Goal: Complete application form

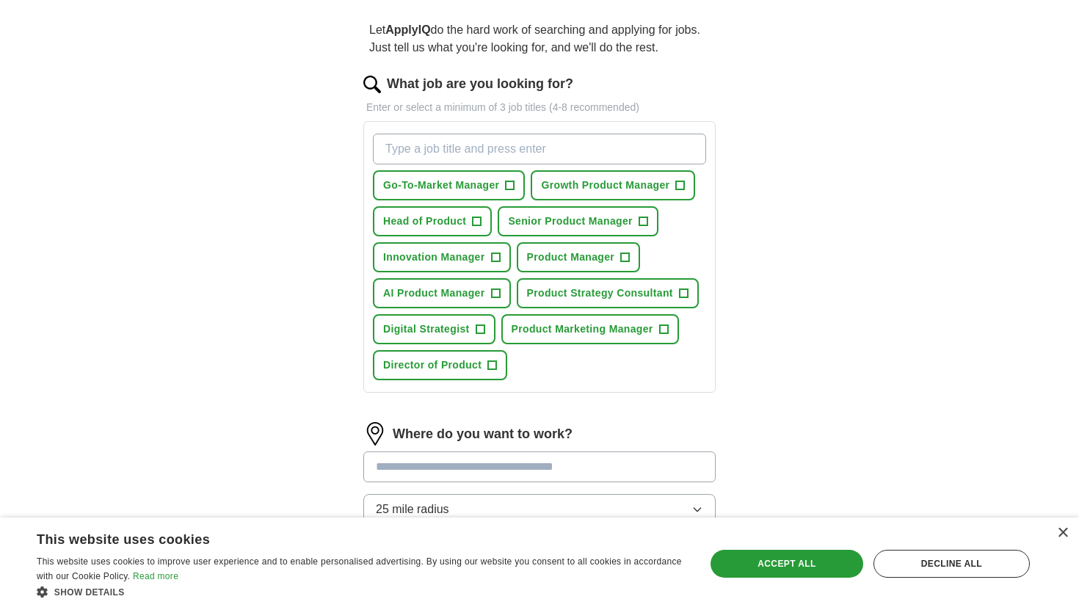
scroll to position [127, 0]
click at [510, 186] on span "+" at bounding box center [510, 185] width 9 height 12
click at [648, 190] on span "Growth Product Manager" at bounding box center [605, 184] width 128 height 15
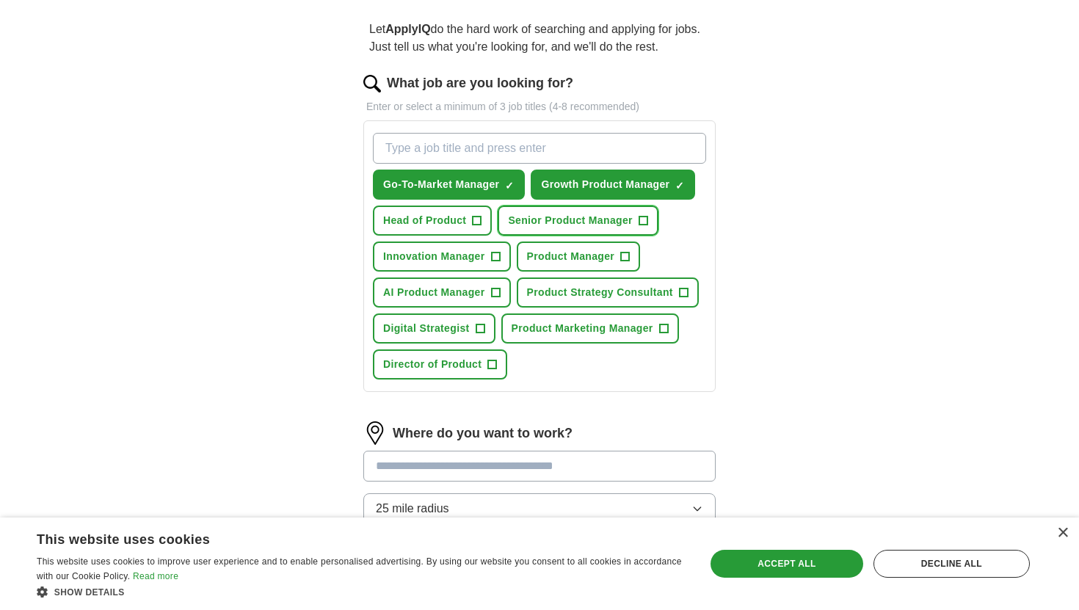
click at [529, 227] on span "Senior Product Manager" at bounding box center [570, 220] width 125 height 15
click at [443, 225] on span "Head of Product" at bounding box center [424, 220] width 83 height 15
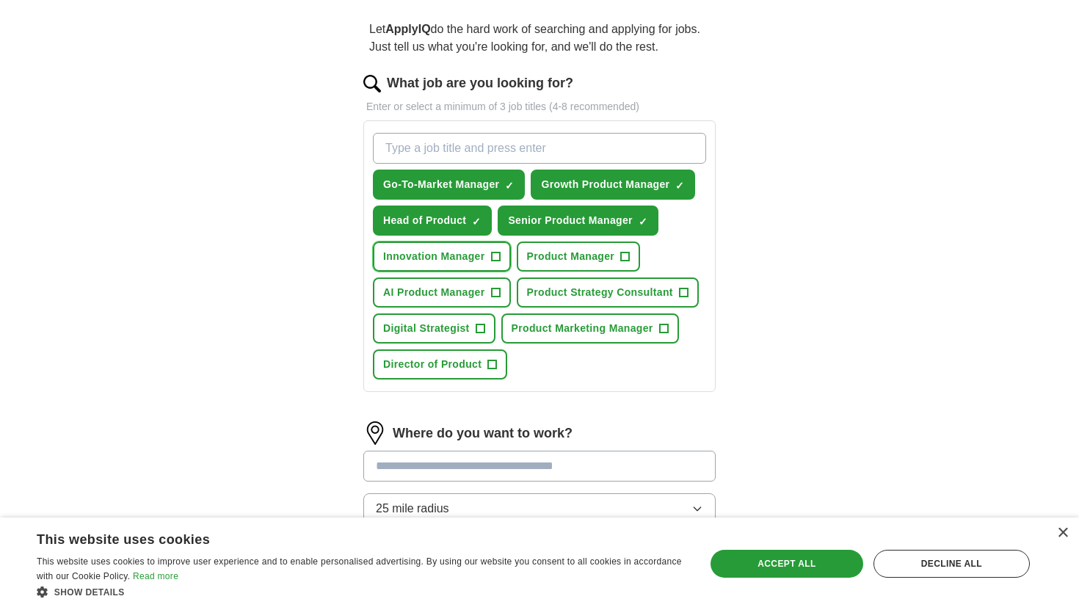
click at [451, 255] on span "Innovation Manager" at bounding box center [434, 256] width 102 height 15
click at [547, 267] on button "Product Manager +" at bounding box center [579, 256] width 124 height 30
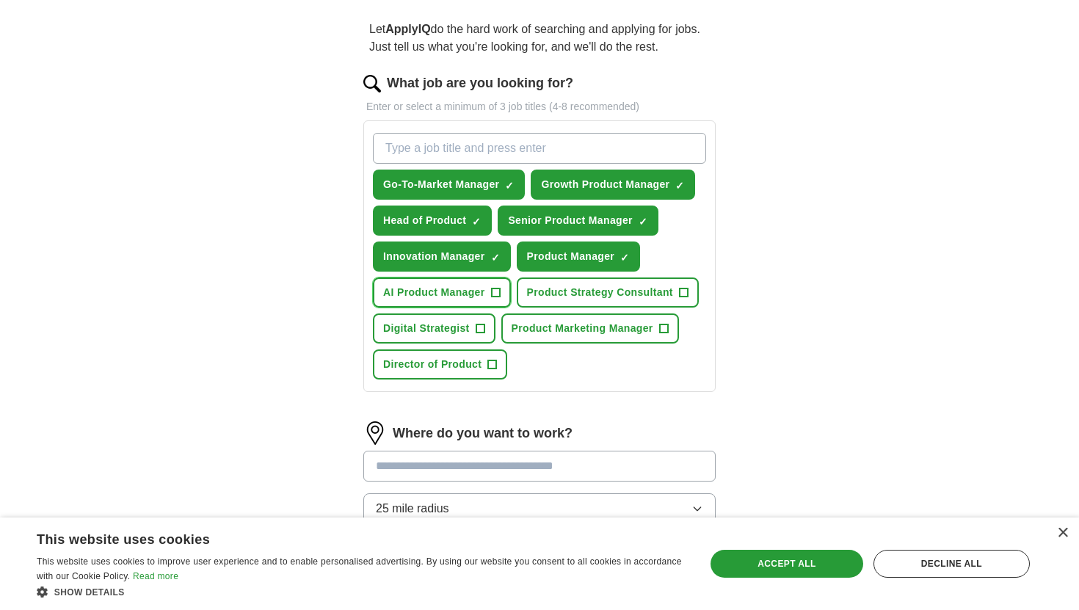
click at [433, 295] on span "AI Product Manager" at bounding box center [434, 292] width 102 height 15
click at [570, 300] on span "Product Strategy Consultant" at bounding box center [600, 292] width 146 height 15
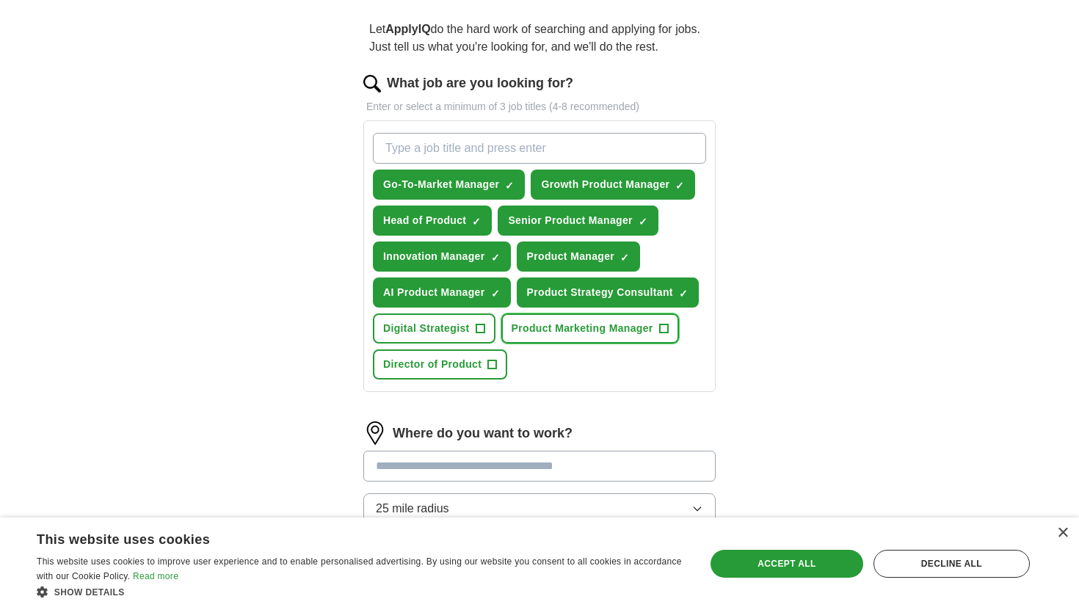
click at [557, 333] on span "Product Marketing Manager" at bounding box center [582, 328] width 142 height 15
click at [436, 332] on span "Digital Strategist" at bounding box center [426, 328] width 87 height 15
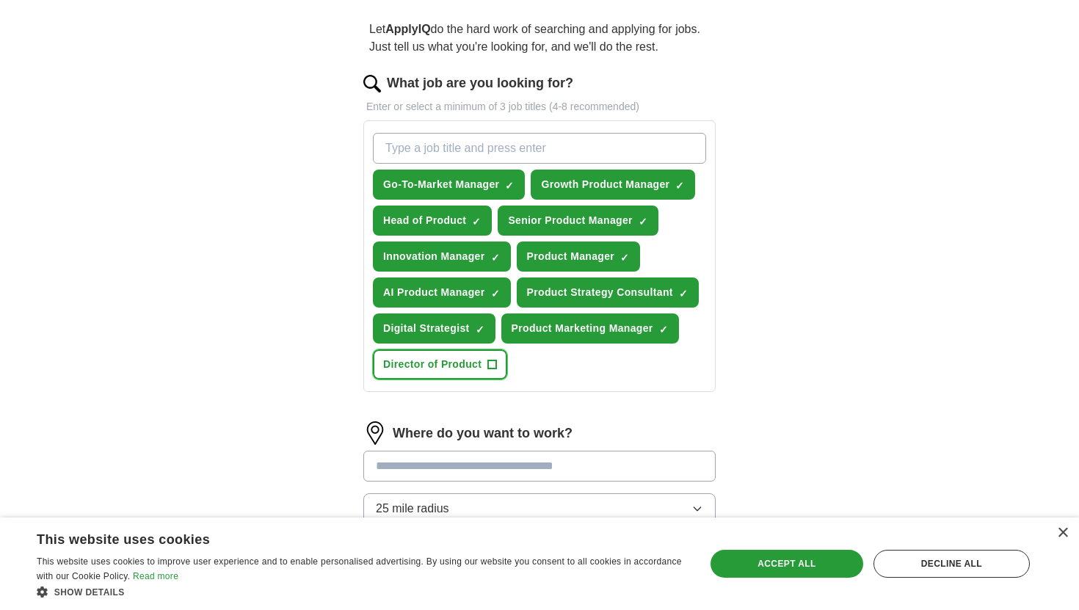
click at [448, 363] on span "Director of Product" at bounding box center [432, 364] width 98 height 15
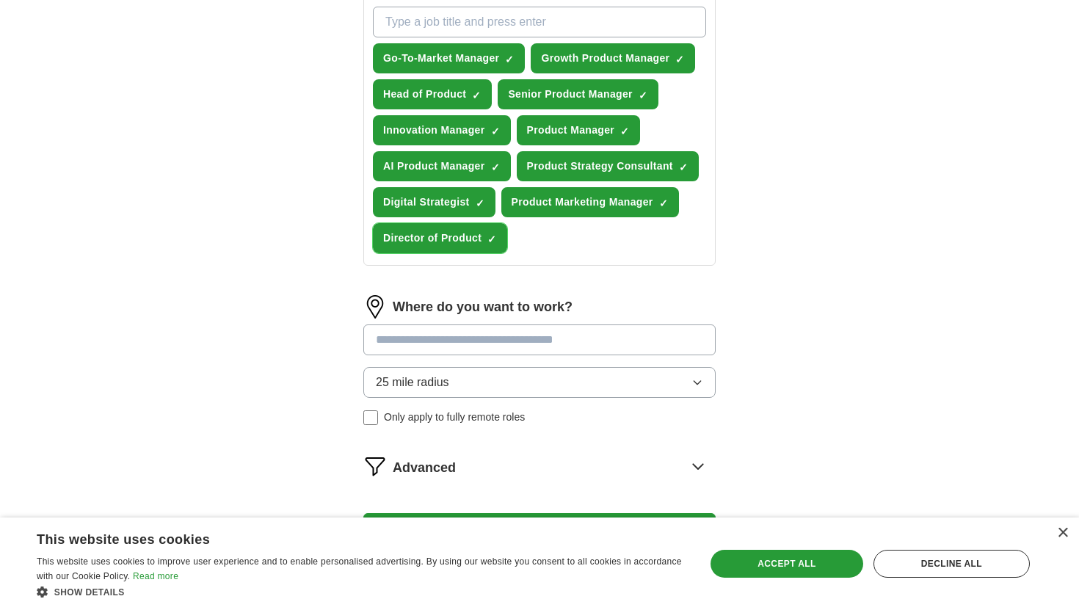
scroll to position [285, 0]
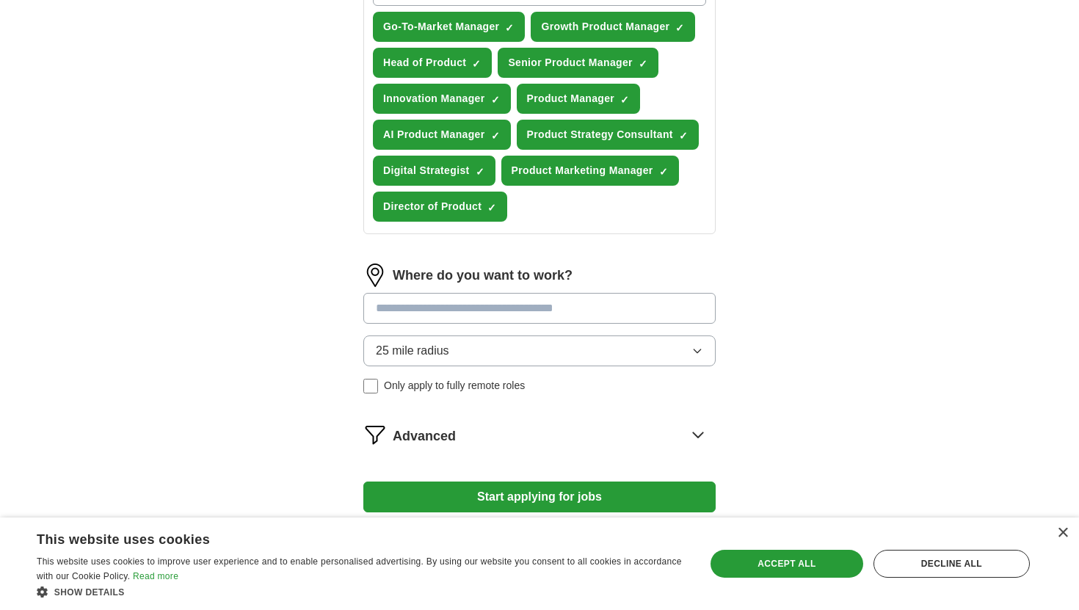
click at [492, 318] on input at bounding box center [539, 308] width 352 height 31
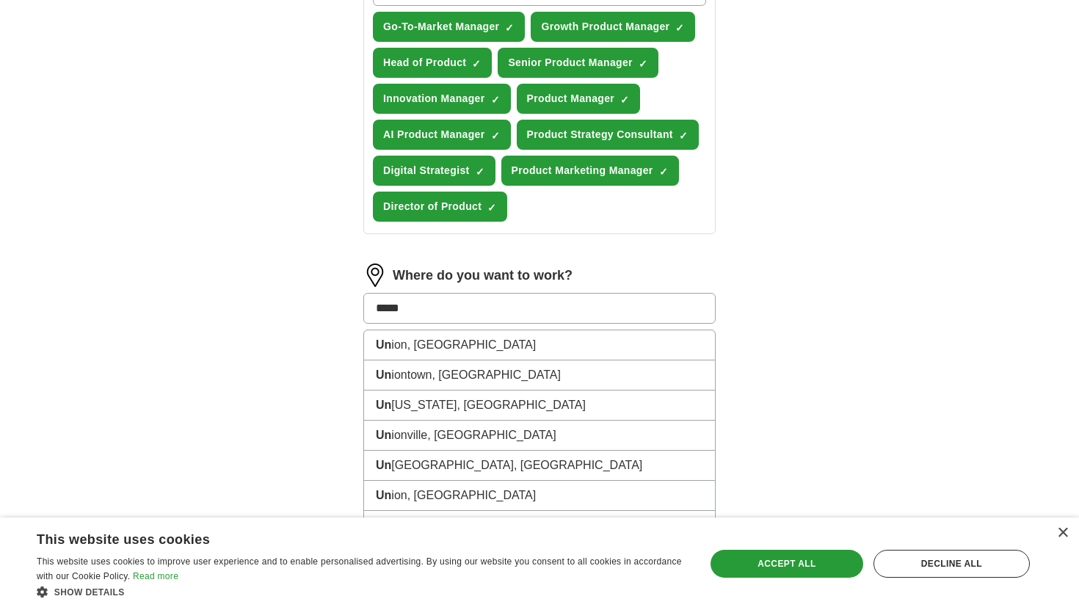
type input "******"
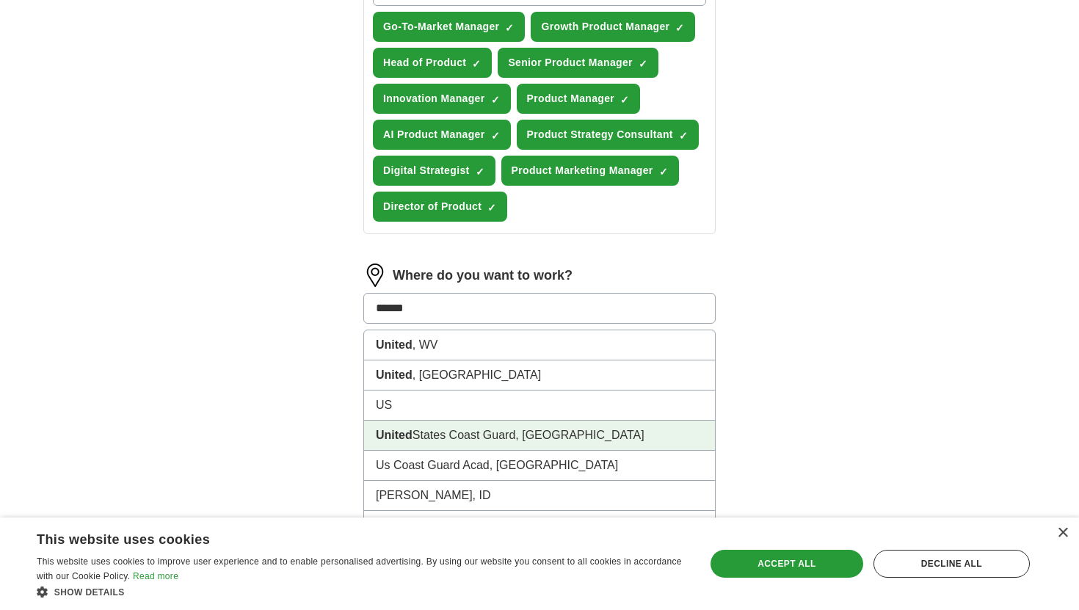
scroll to position [375, 0]
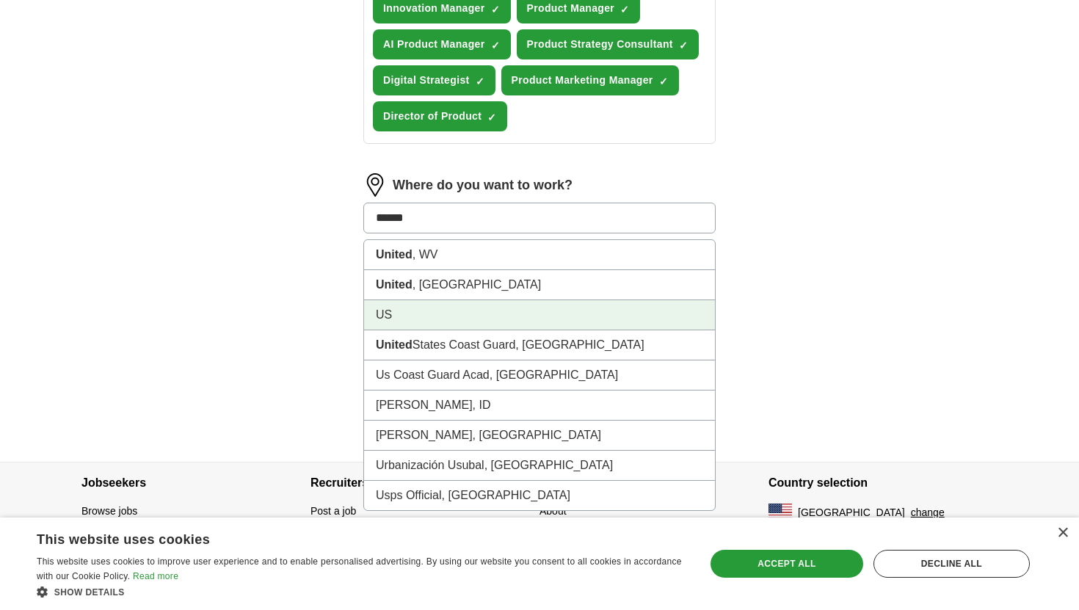
click at [482, 325] on li "US" at bounding box center [539, 315] width 351 height 30
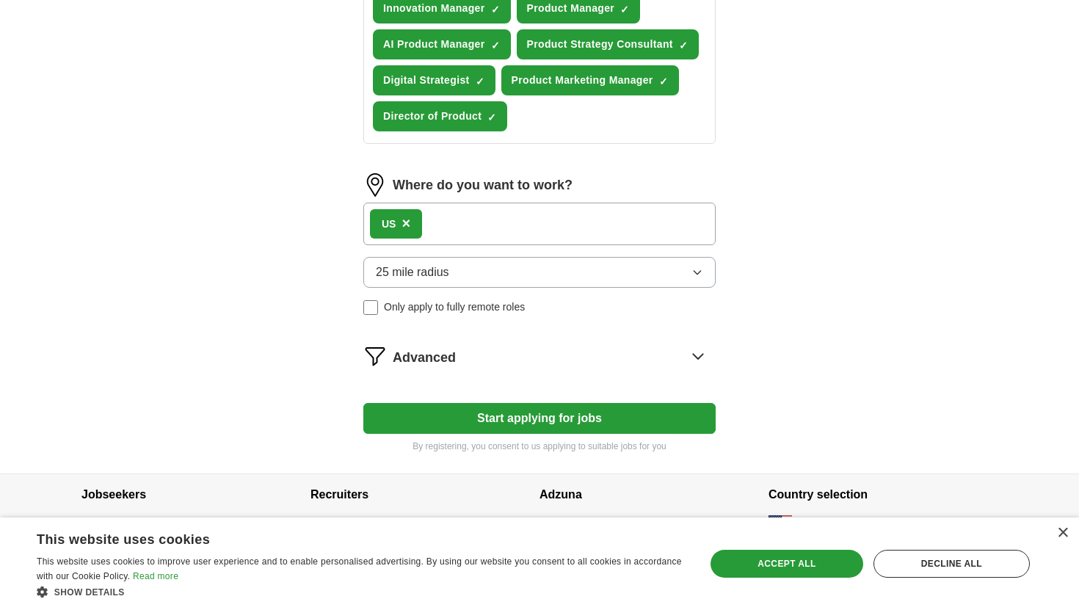
click at [509, 354] on div "Advanced" at bounding box center [554, 355] width 323 height 23
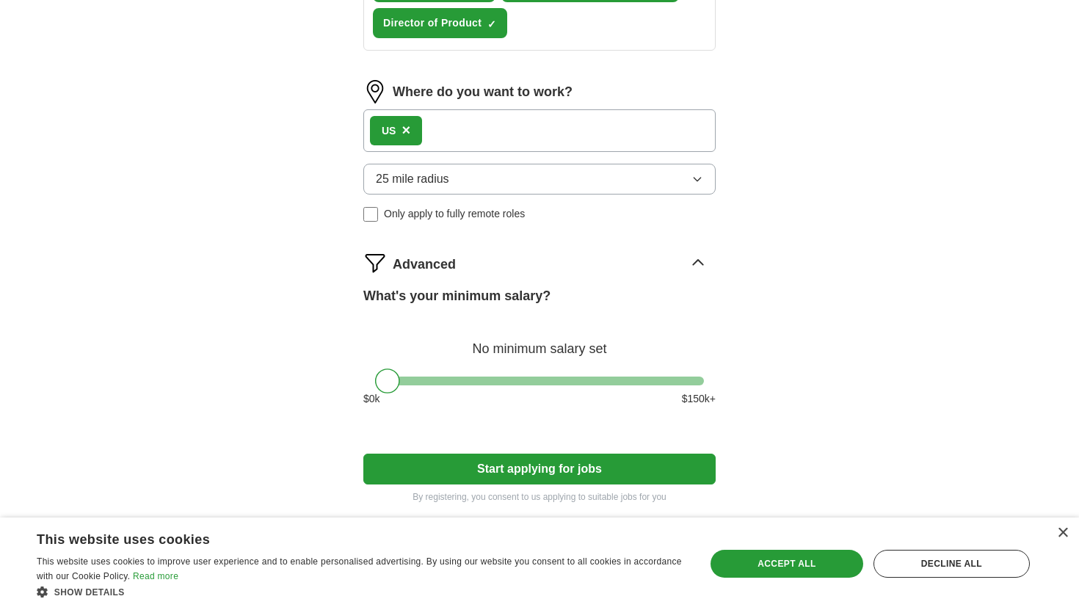
scroll to position [531, 0]
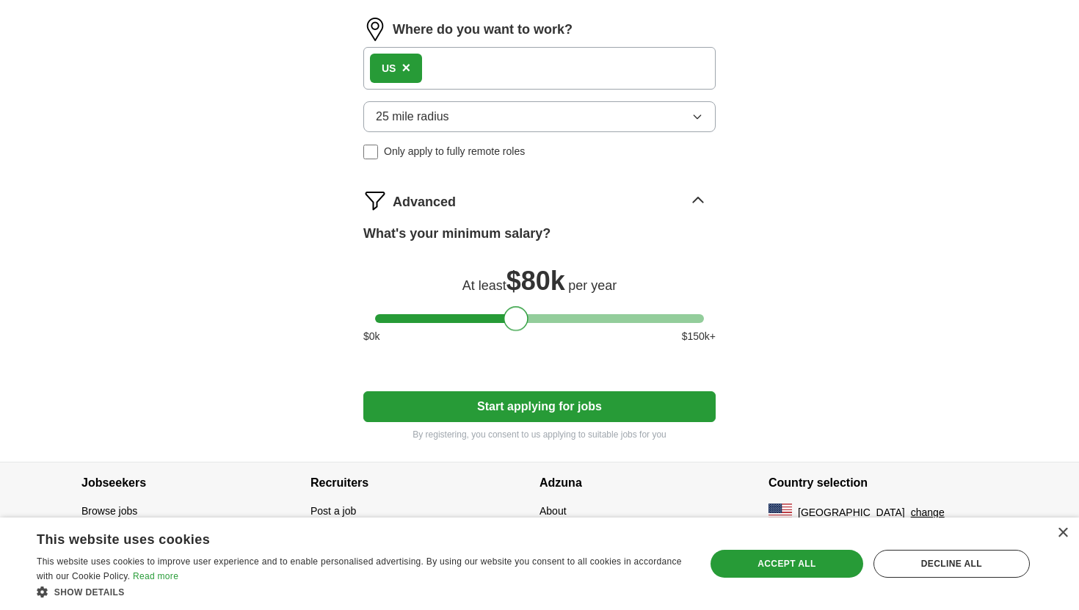
drag, startPoint x: 387, startPoint y: 321, endPoint x: 517, endPoint y: 311, distance: 131.0
click at [517, 311] on div at bounding box center [515, 318] width 25 height 25
click at [517, 410] on button "Start applying for jobs" at bounding box center [539, 406] width 352 height 31
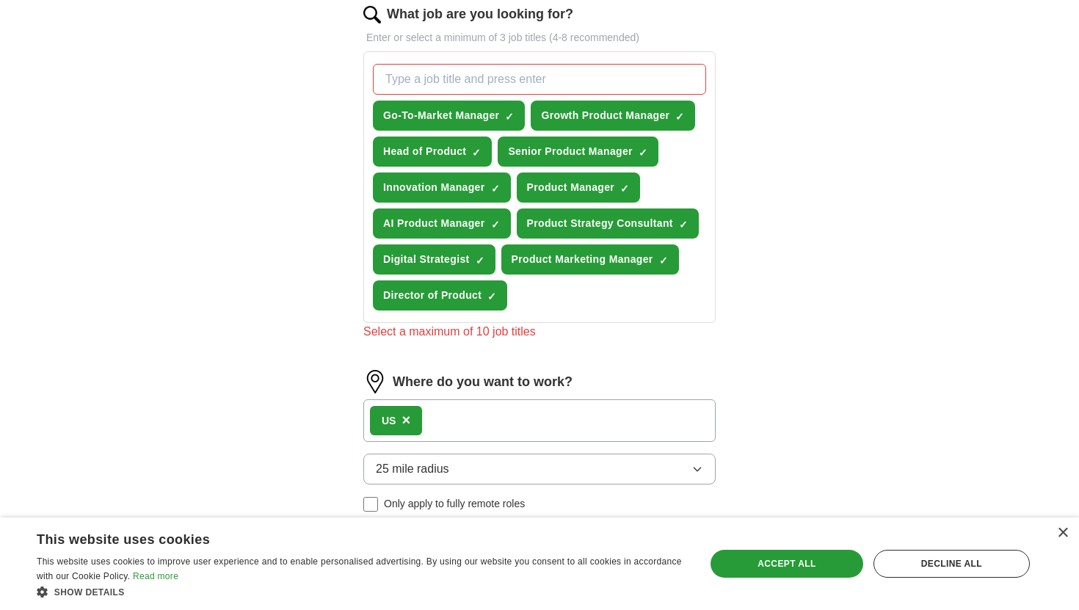
scroll to position [151, 0]
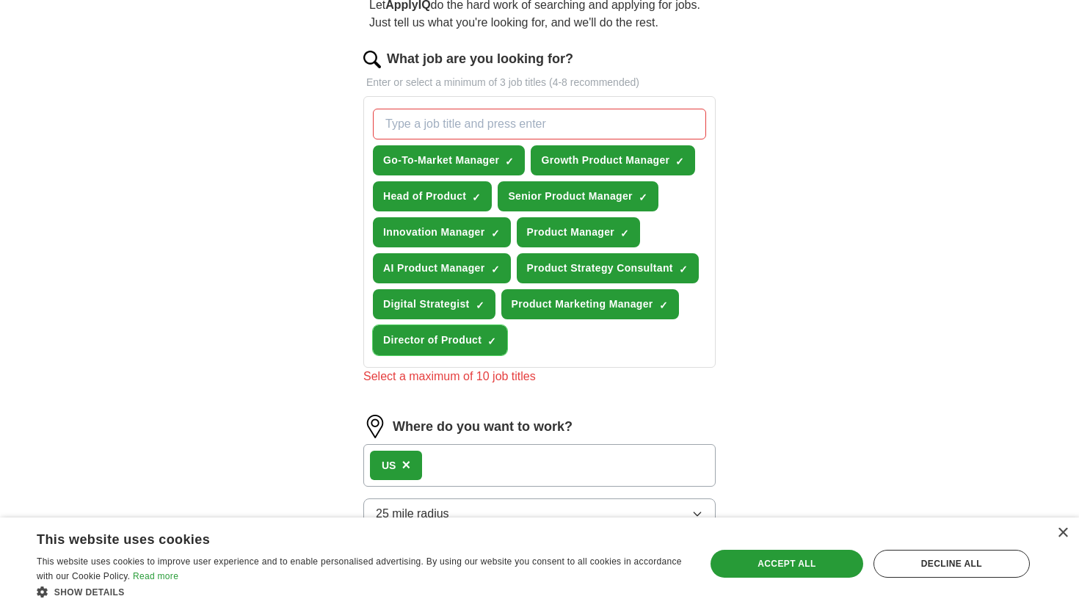
click at [498, 342] on button "Director of Product ✓ ×" at bounding box center [440, 340] width 134 height 30
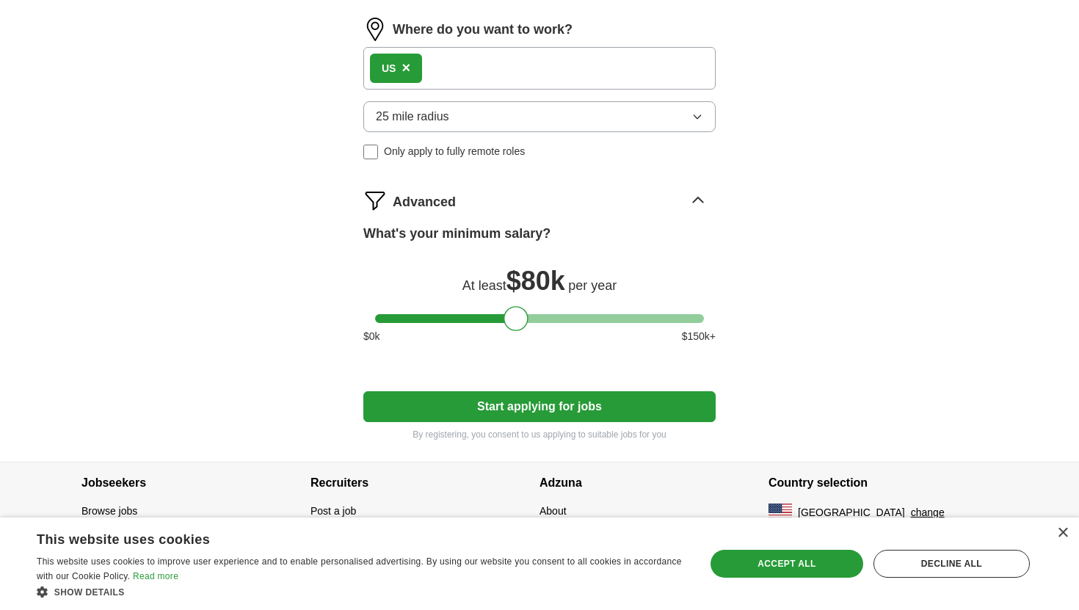
click at [578, 409] on button "Start applying for jobs" at bounding box center [539, 406] width 352 height 31
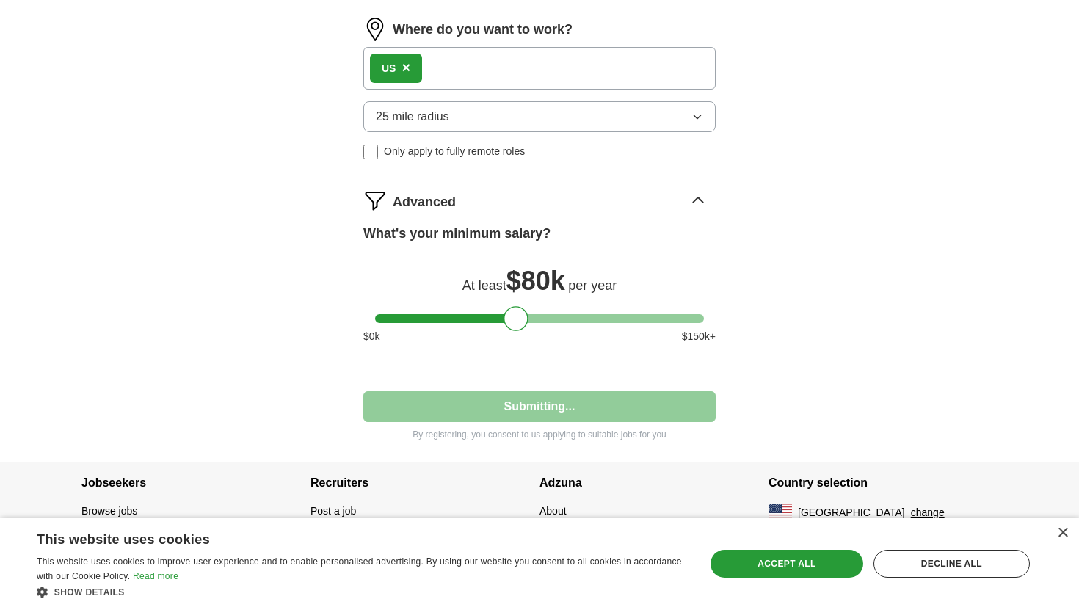
select select "**"
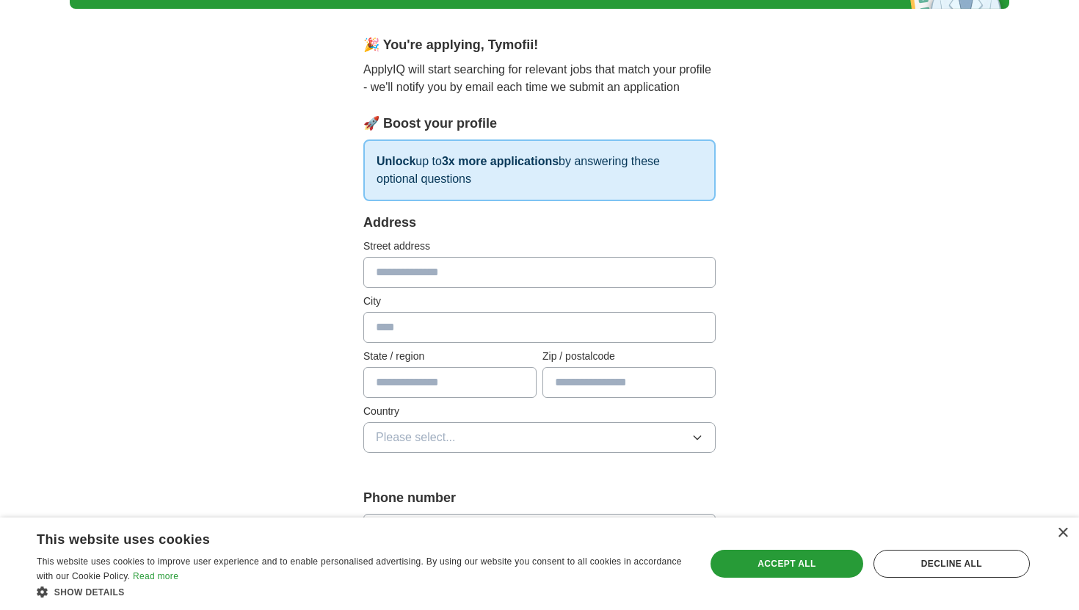
scroll to position [134, 0]
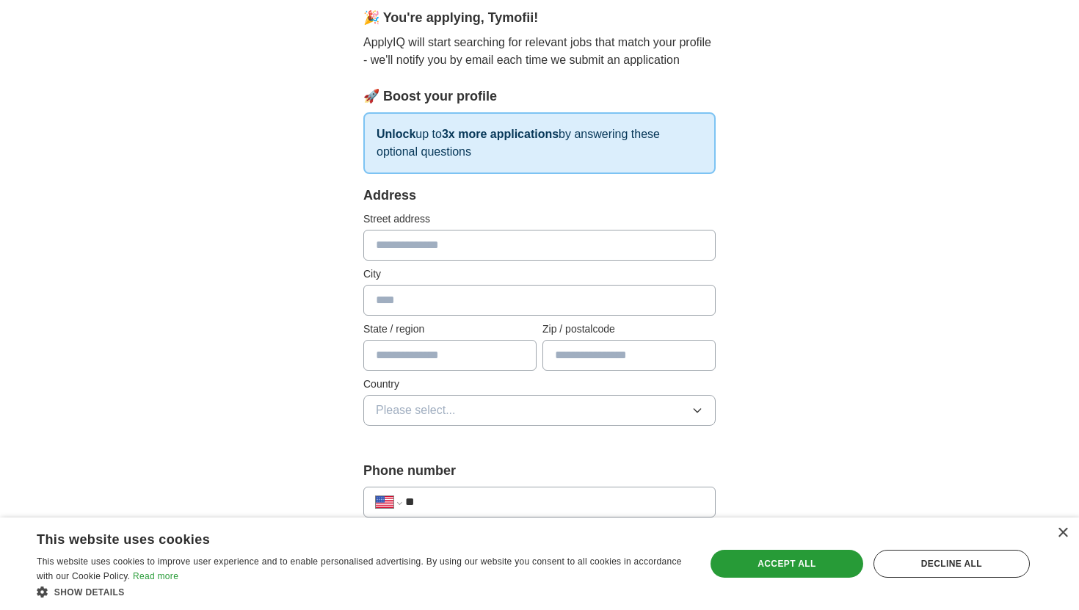
click at [449, 244] on input "text" at bounding box center [539, 245] width 352 height 31
type input "**********"
click at [441, 309] on input "text" at bounding box center [539, 300] width 352 height 31
type input "**********"
click at [446, 367] on input "text" at bounding box center [449, 355] width 173 height 31
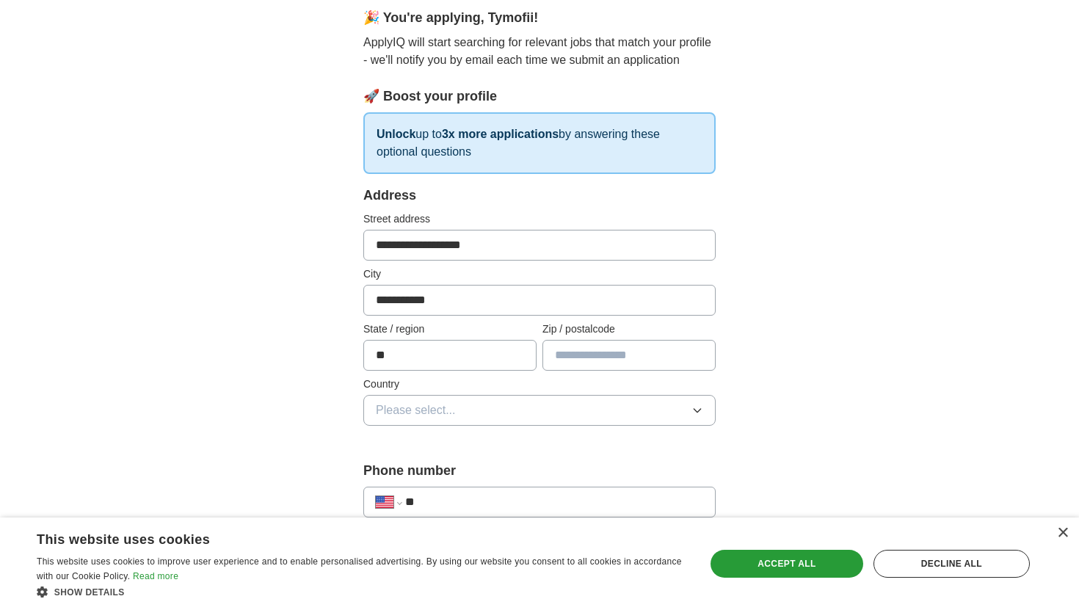
type input "**"
click at [597, 364] on input "text" at bounding box center [628, 355] width 173 height 31
type input "*****"
click at [492, 403] on button "Please select..." at bounding box center [539, 410] width 352 height 31
click at [441, 481] on span "[GEOGRAPHIC_DATA]" at bounding box center [437, 474] width 123 height 18
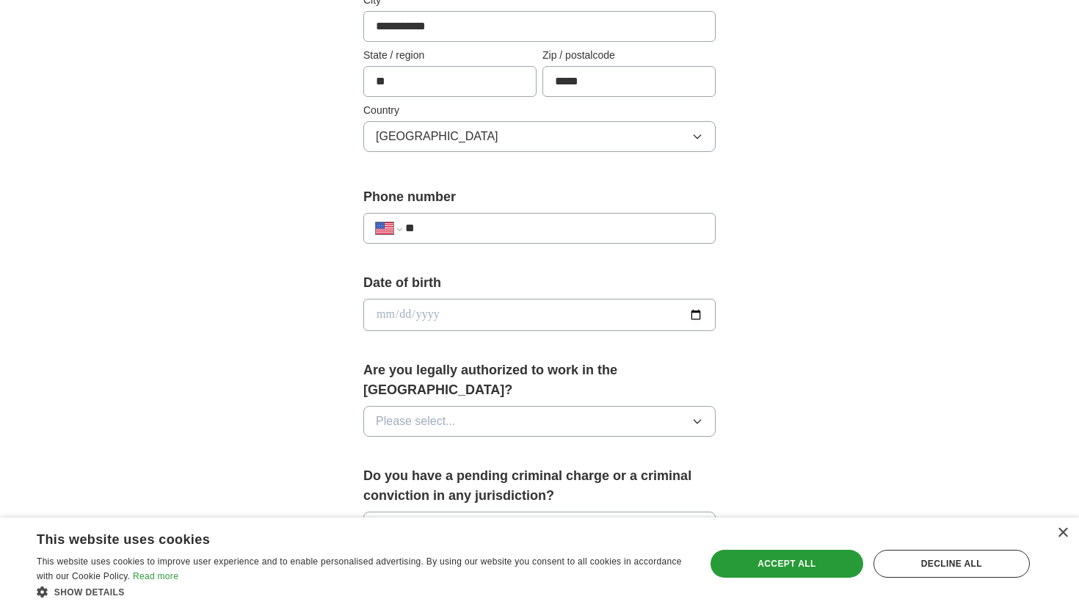
scroll to position [418, 0]
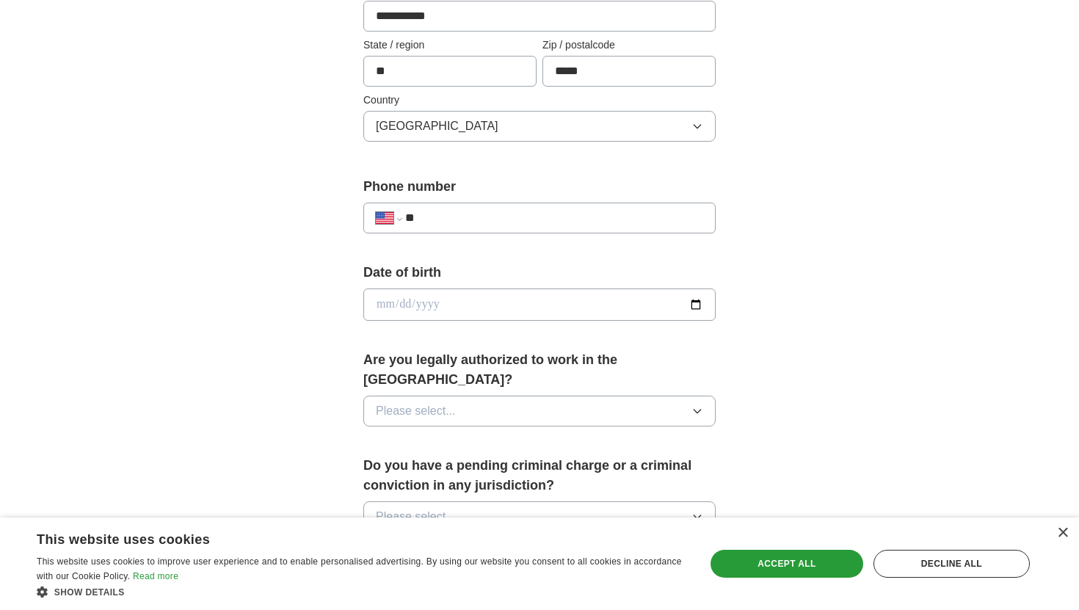
click at [443, 221] on input "**" at bounding box center [554, 218] width 298 height 18
type input "**********"
click at [427, 313] on input "date" at bounding box center [539, 304] width 352 height 32
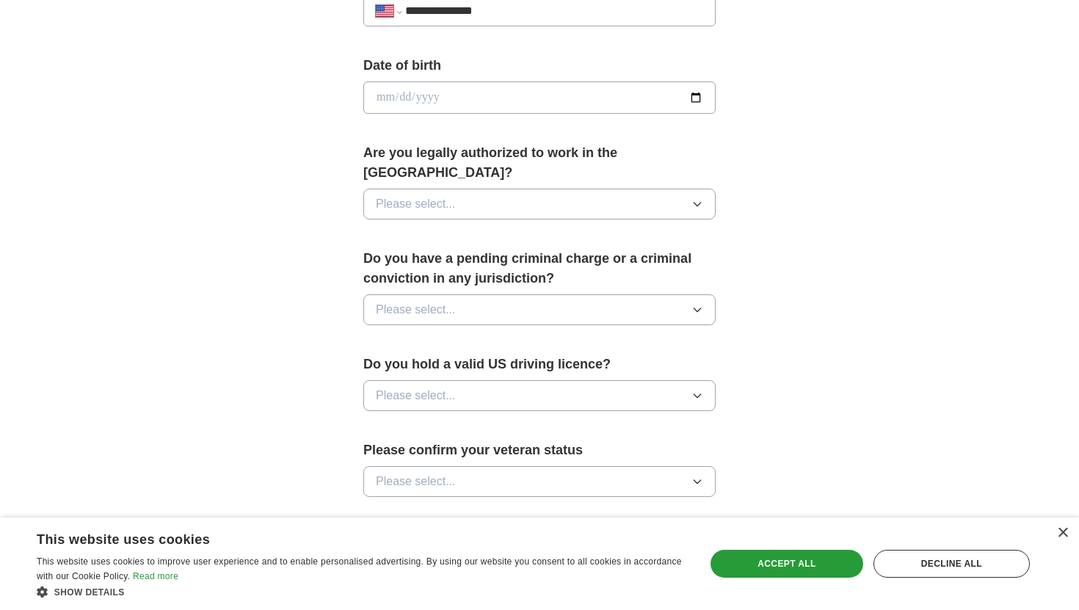
scroll to position [624, 0]
